Goal: Navigation & Orientation: Understand site structure

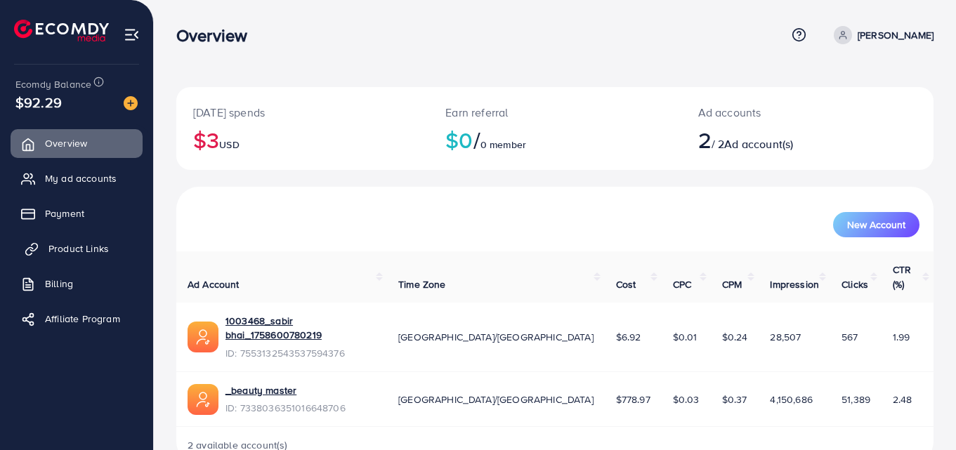
click at [79, 245] on span "Product Links" at bounding box center [78, 249] width 60 height 14
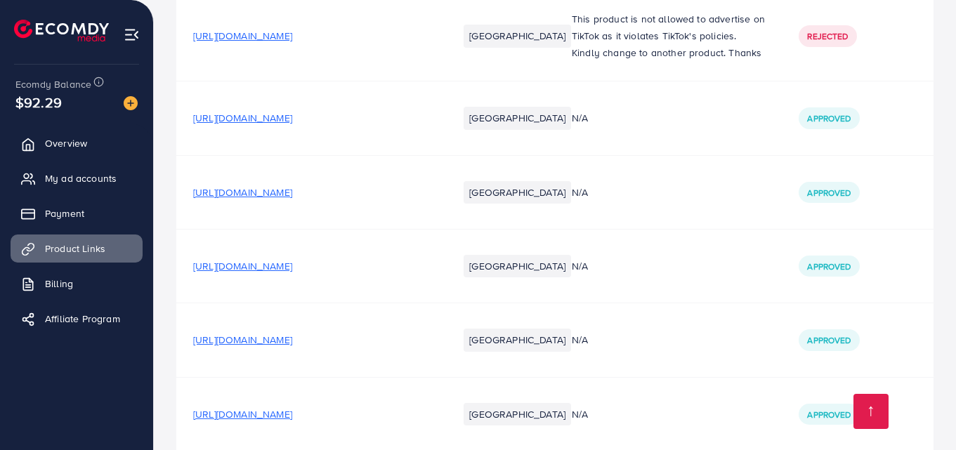
scroll to position [2517, 0]
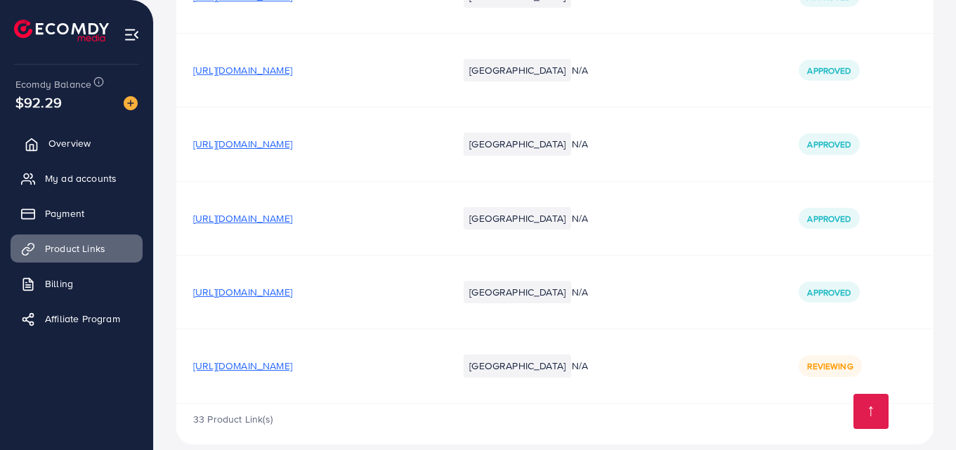
click at [72, 138] on span "Overview" at bounding box center [69, 143] width 42 height 14
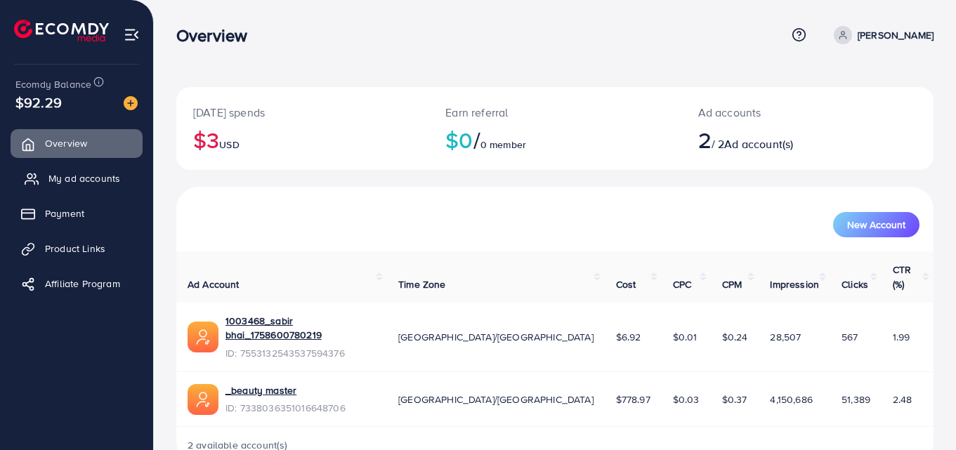
click at [112, 170] on link "My ad accounts" at bounding box center [77, 178] width 132 height 28
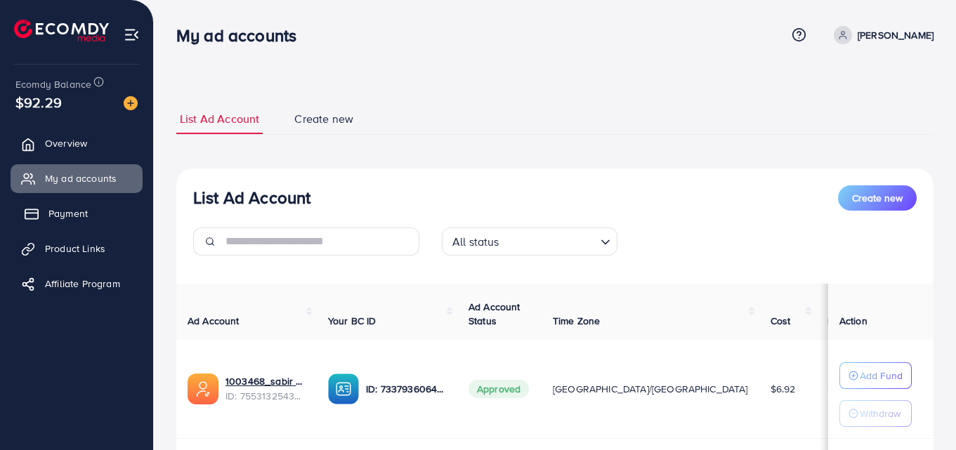
click at [50, 221] on span "Payment" at bounding box center [67, 214] width 39 height 14
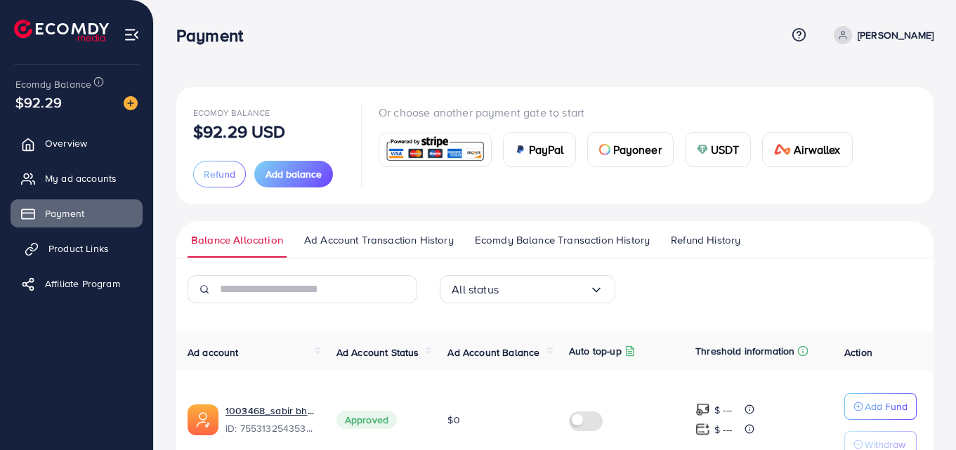
click at [58, 257] on link "Product Links" at bounding box center [77, 249] width 132 height 28
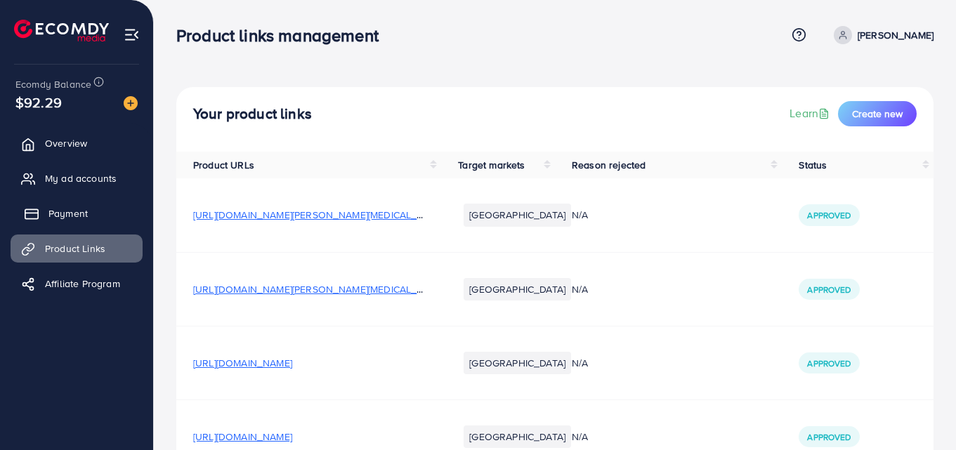
click at [67, 212] on span "Payment" at bounding box center [67, 214] width 39 height 14
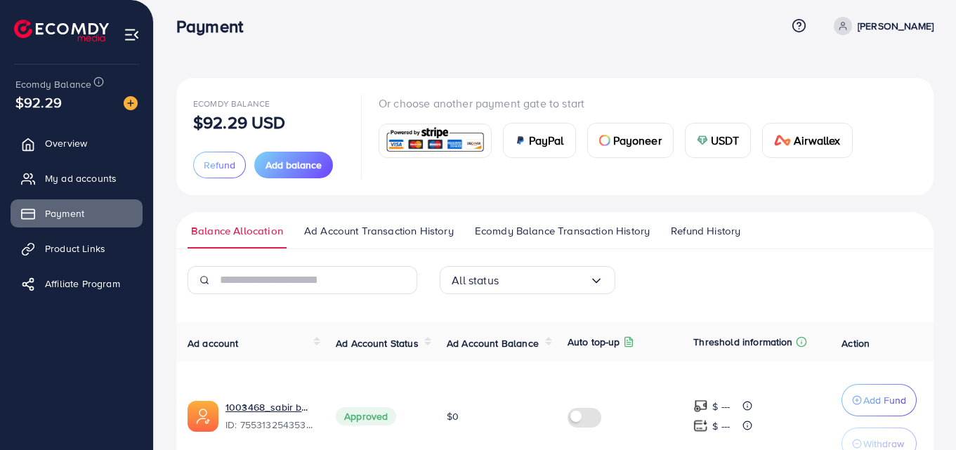
scroll to position [200, 0]
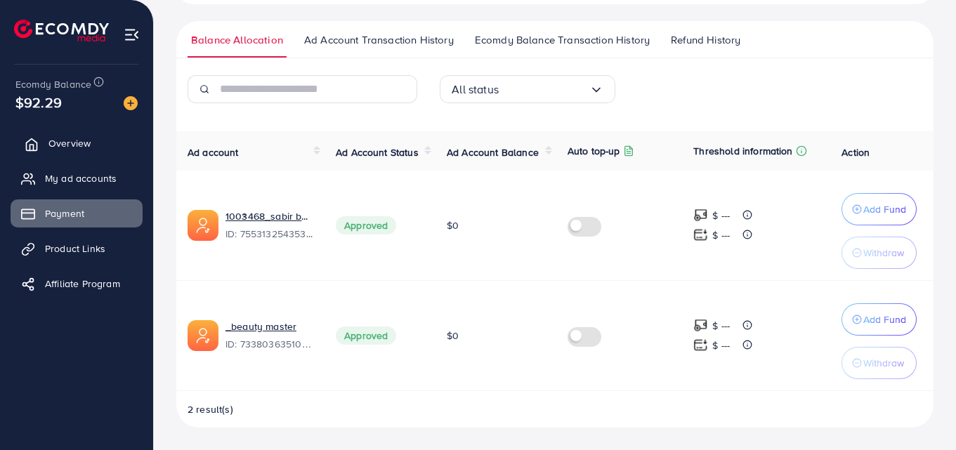
click at [48, 145] on span "Overview" at bounding box center [69, 143] width 42 height 14
